Goal: Entertainment & Leisure: Consume media (video, audio)

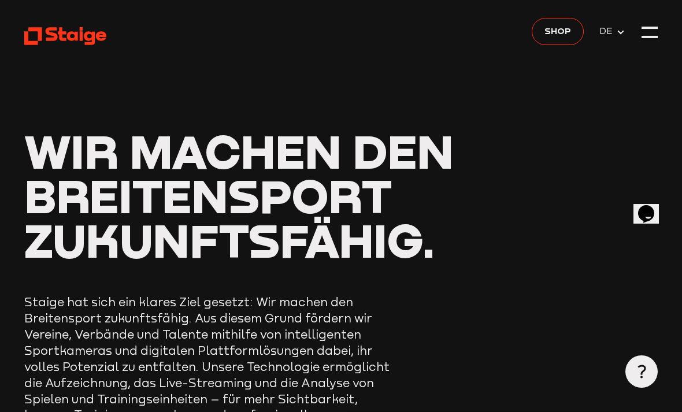
click at [645, 32] on div at bounding box center [650, 32] width 16 height 16
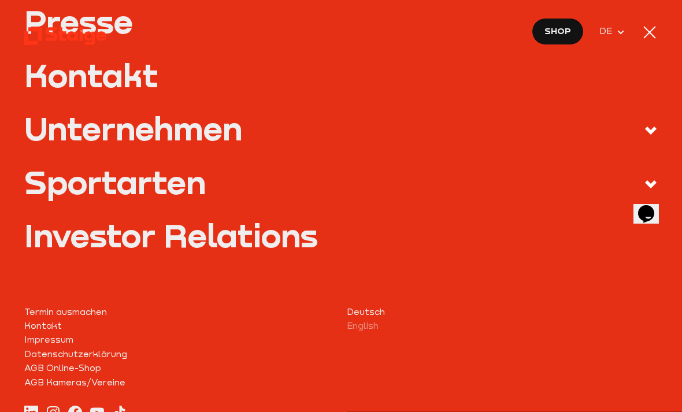
scroll to position [441, 0]
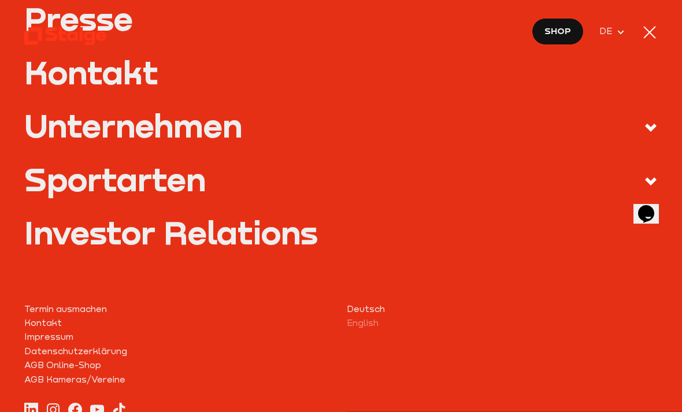
click at [79, 164] on div "Sportarten" at bounding box center [115, 179] width 182 height 32
click at [0, 0] on input "Sportarten" at bounding box center [0, 0] width 0 height 0
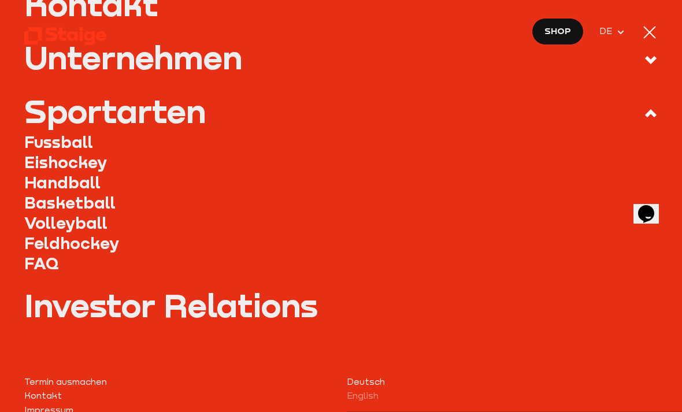
click at [46, 132] on link "Fussball" at bounding box center [341, 142] width 634 height 20
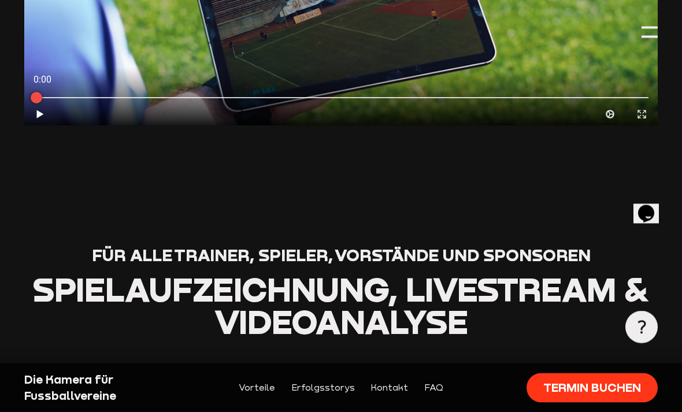
scroll to position [359, 0]
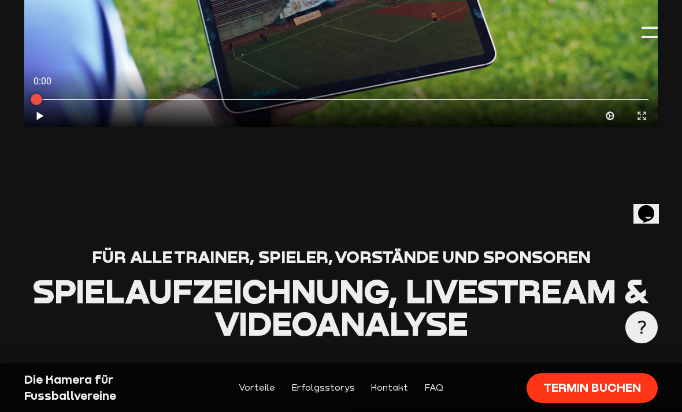
click at [40, 113] on icon "Play" at bounding box center [40, 115] width 11 height 11
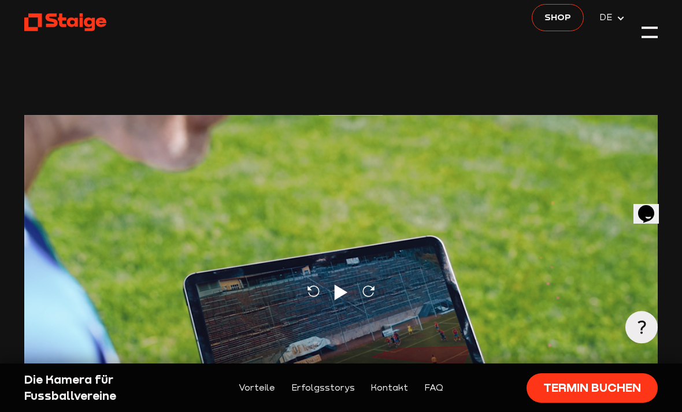
scroll to position [0, 0]
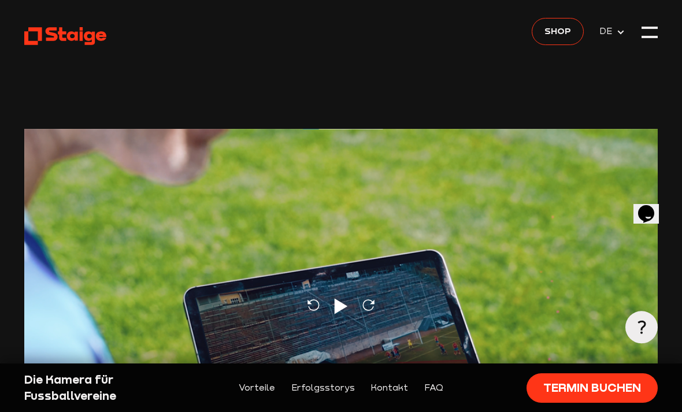
click at [613, 34] on span "DE" at bounding box center [608, 31] width 17 height 14
click at [652, 29] on div at bounding box center [650, 32] width 16 height 16
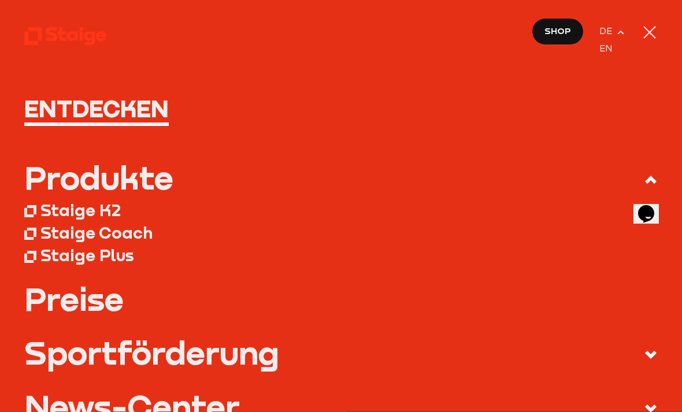
click at [651, 35] on div at bounding box center [650, 32] width 16 height 16
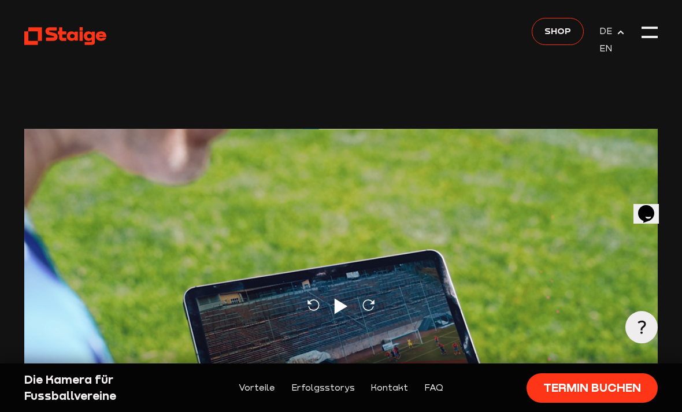
click at [648, 32] on div at bounding box center [650, 32] width 16 height 16
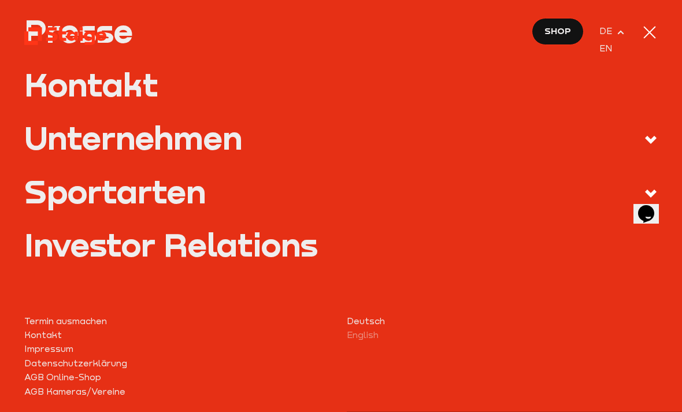
scroll to position [446, 0]
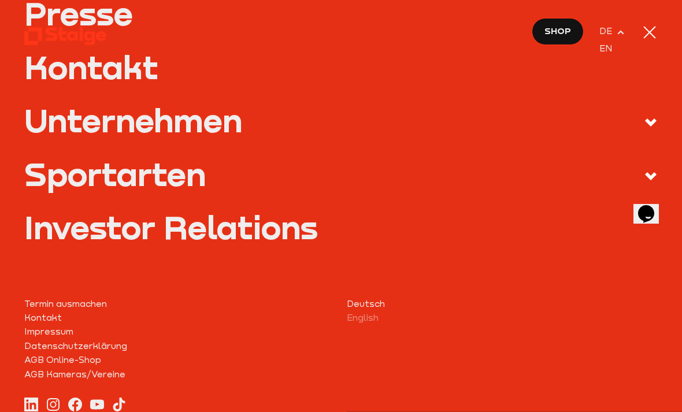
click at [80, 169] on div "Sportarten" at bounding box center [115, 174] width 182 height 32
click at [0, 0] on input "Sportarten" at bounding box center [0, 0] width 0 height 0
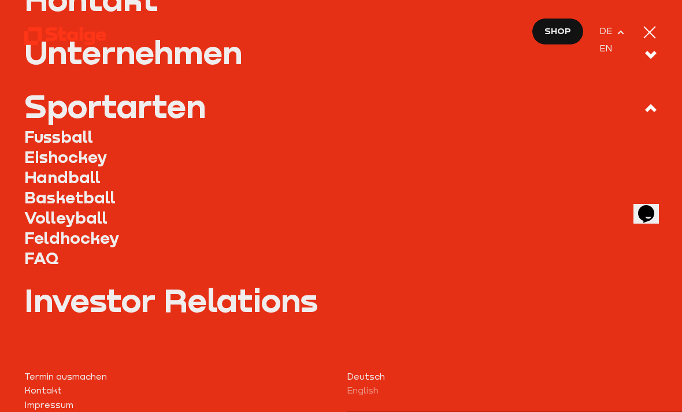
click at [47, 133] on link "Fussball" at bounding box center [341, 137] width 634 height 20
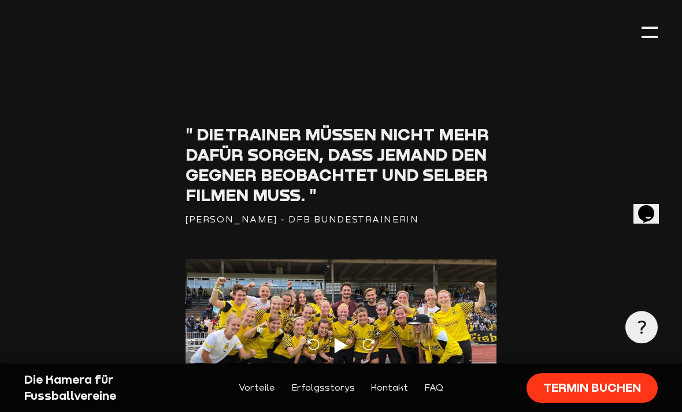
scroll to position [2517, 0]
